Goal: Task Accomplishment & Management: Complete application form

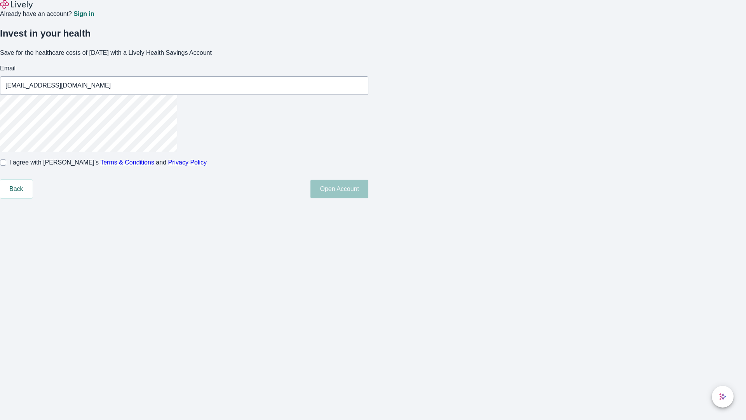
click at [6, 166] on input "I agree with Lively’s Terms & Conditions and Privacy Policy" at bounding box center [3, 162] width 6 height 6
checkbox input "true"
click at [369, 198] on button "Open Account" at bounding box center [340, 189] width 58 height 19
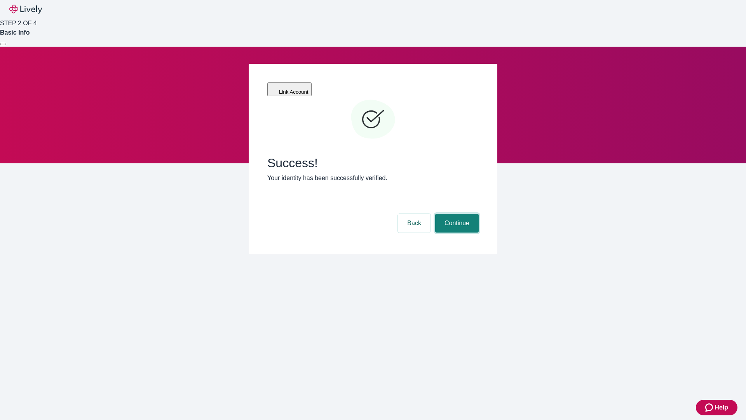
click at [456, 214] on button "Continue" at bounding box center [457, 223] width 44 height 19
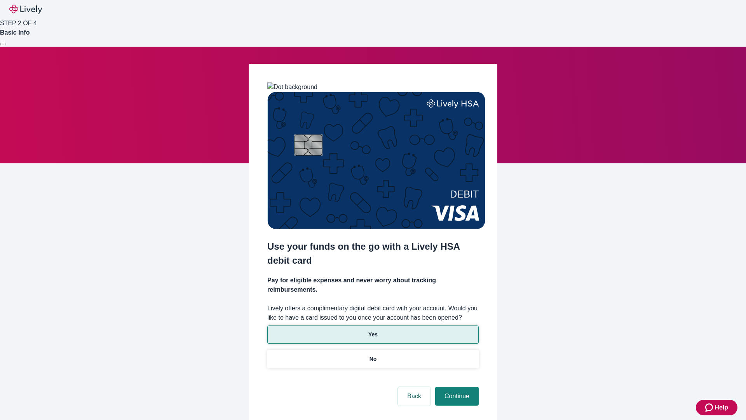
click at [373, 330] on p "Yes" at bounding box center [373, 334] width 9 height 8
click at [456, 387] on button "Continue" at bounding box center [457, 396] width 44 height 19
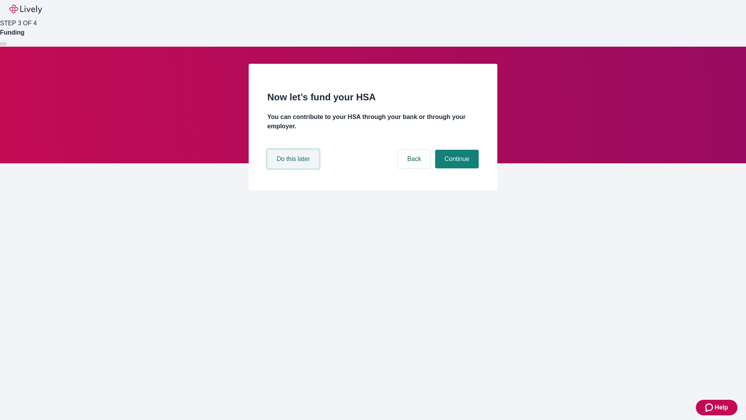
click at [294, 168] on button "Do this later" at bounding box center [293, 159] width 52 height 19
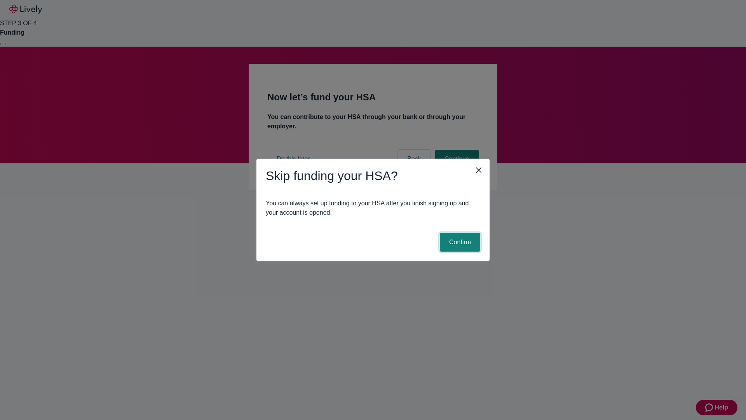
click at [459, 242] on button "Confirm" at bounding box center [460, 242] width 40 height 19
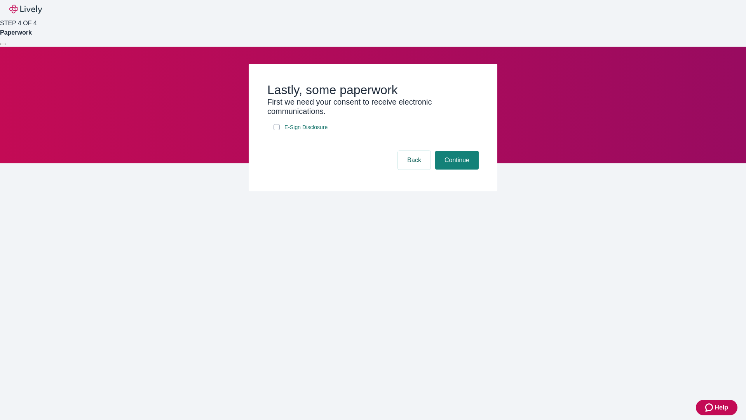
click at [277, 130] on input "E-Sign Disclosure" at bounding box center [277, 127] width 6 height 6
checkbox input "true"
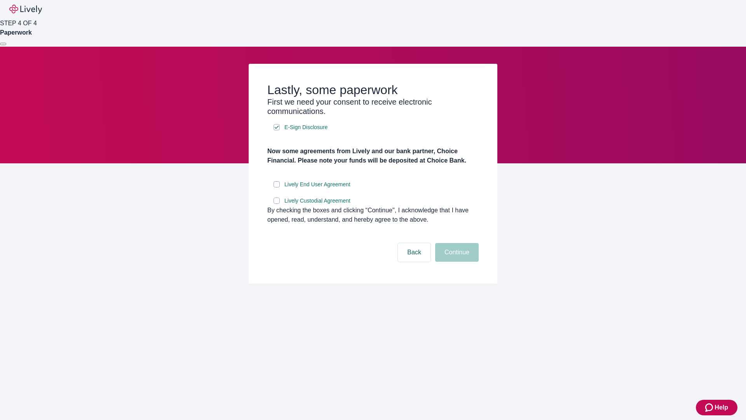
click at [277, 187] on input "Lively End User Agreement" at bounding box center [277, 184] width 6 height 6
checkbox input "true"
click at [277, 204] on input "Lively Custodial Agreement" at bounding box center [277, 201] width 6 height 6
checkbox input "true"
click at [456, 262] on button "Continue" at bounding box center [457, 252] width 44 height 19
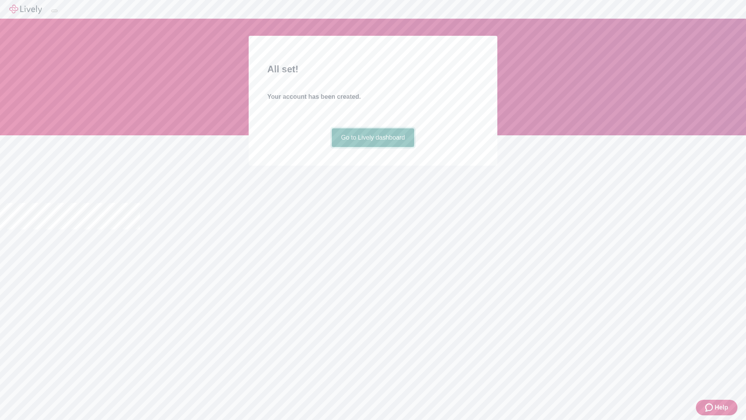
click at [373, 147] on link "Go to Lively dashboard" at bounding box center [373, 137] width 83 height 19
